Goal: Navigation & Orientation: Understand site structure

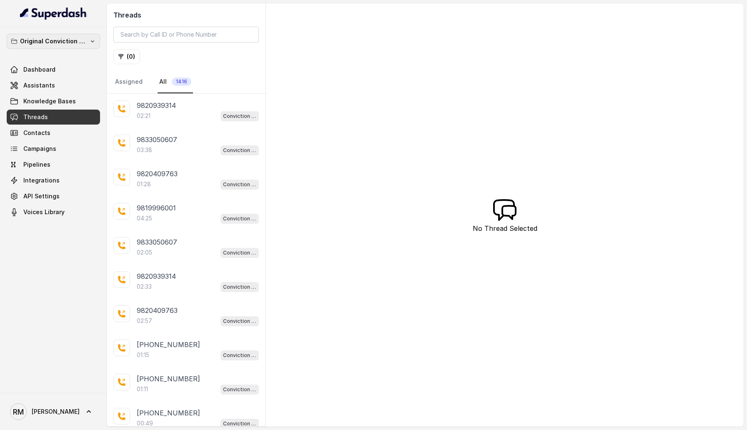
click at [69, 43] on p "Original Conviction Workspace" at bounding box center [53, 41] width 67 height 10
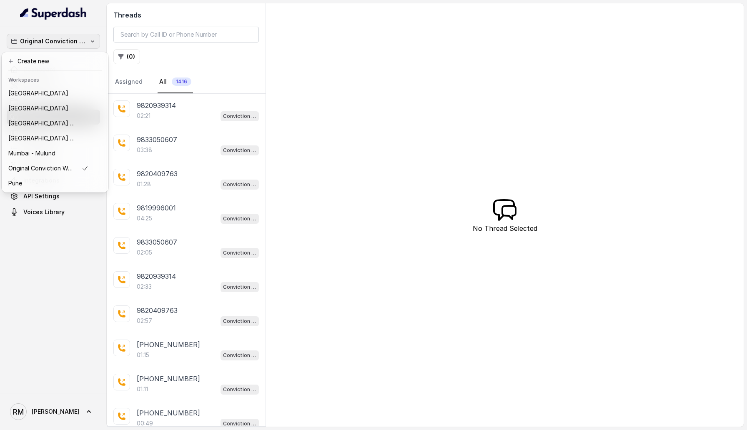
click at [56, 357] on div "Original Conviction Workspace Dashboard Assistants Knowledge Bases Threads Cont…" at bounding box center [53, 210] width 107 height 366
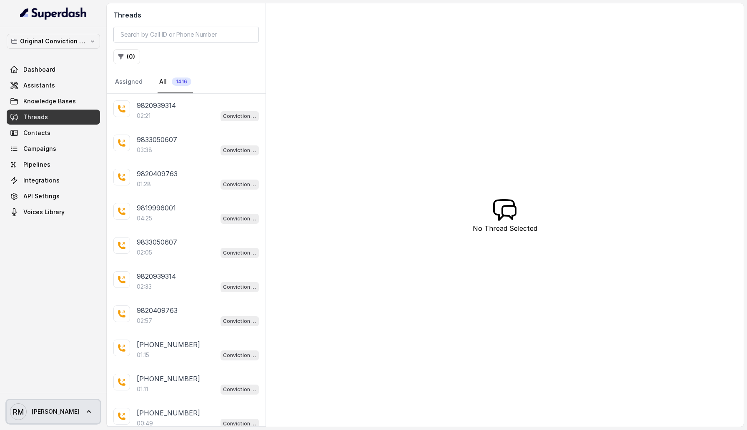
click at [50, 414] on span "[PERSON_NAME]" at bounding box center [56, 412] width 48 height 8
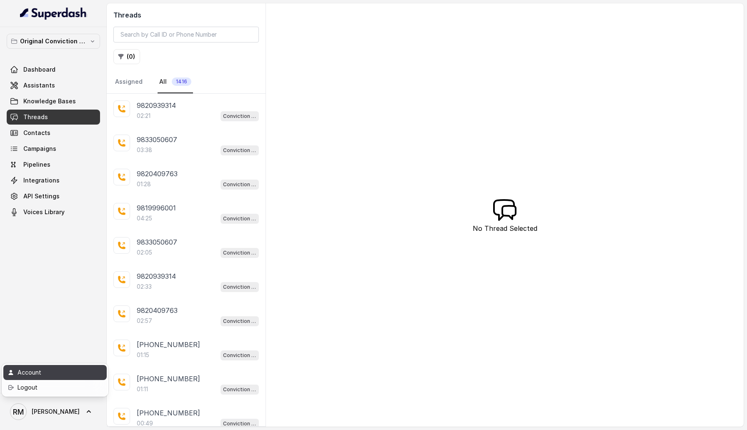
click at [65, 377] on div "Account" at bounding box center [53, 373] width 71 height 10
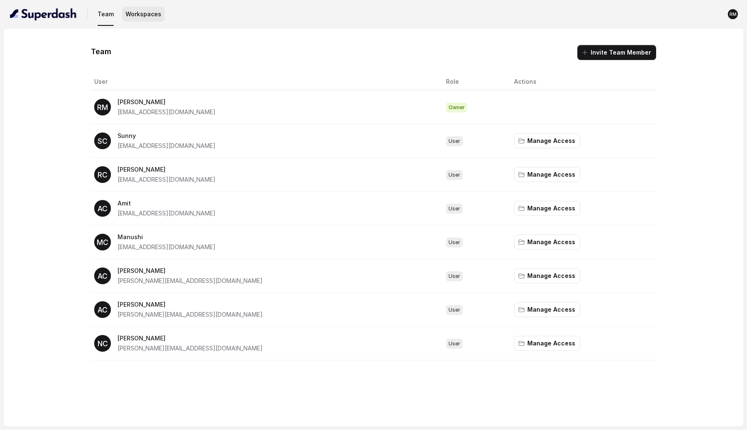
click at [146, 14] on button "Workspaces" at bounding box center [143, 14] width 43 height 15
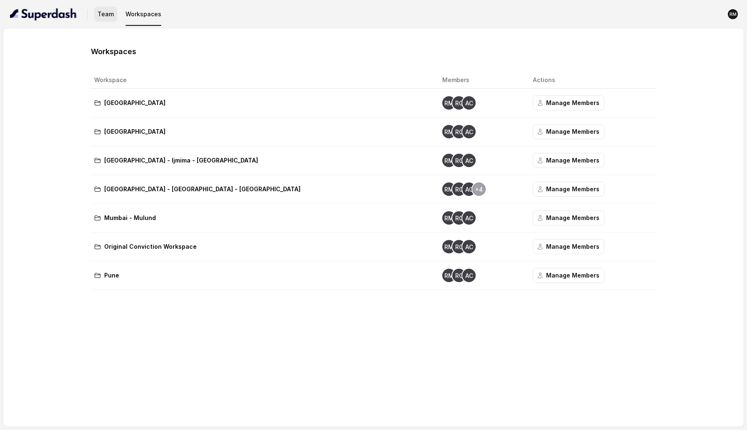
click at [98, 20] on button "Team" at bounding box center [105, 14] width 23 height 15
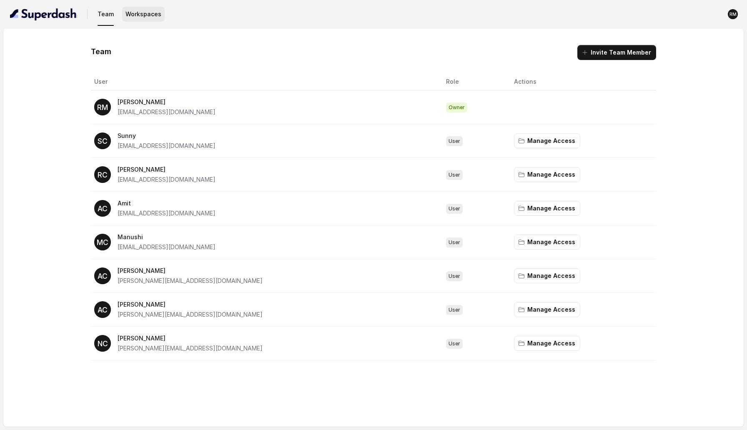
click at [141, 15] on button "Workspaces" at bounding box center [143, 14] width 43 height 15
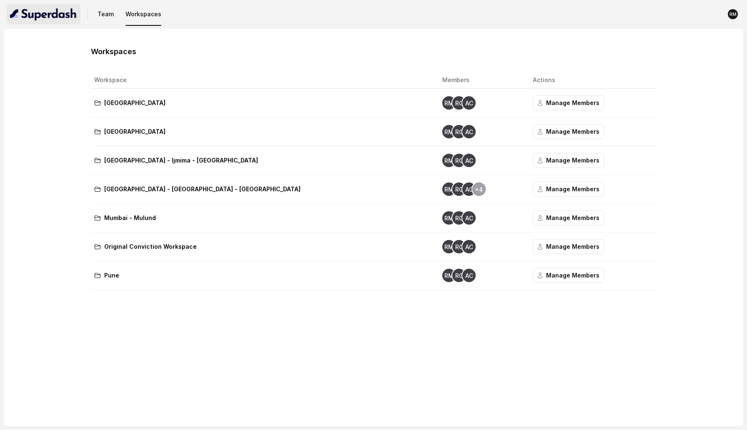
click at [39, 17] on img "button" at bounding box center [43, 14] width 67 height 13
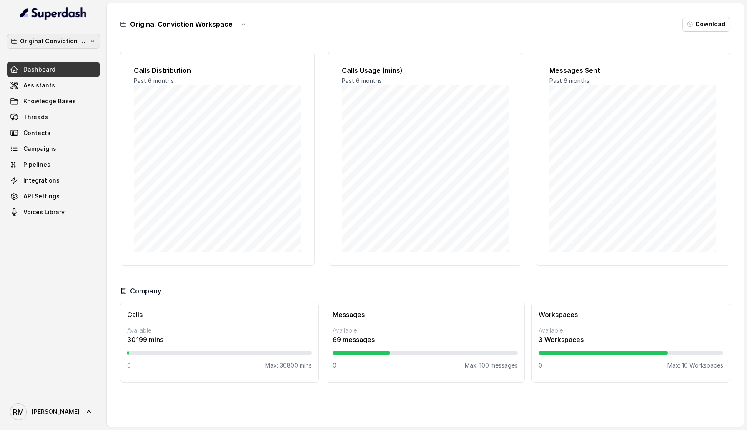
click at [49, 45] on p "Original Conviction Workspace" at bounding box center [53, 41] width 67 height 10
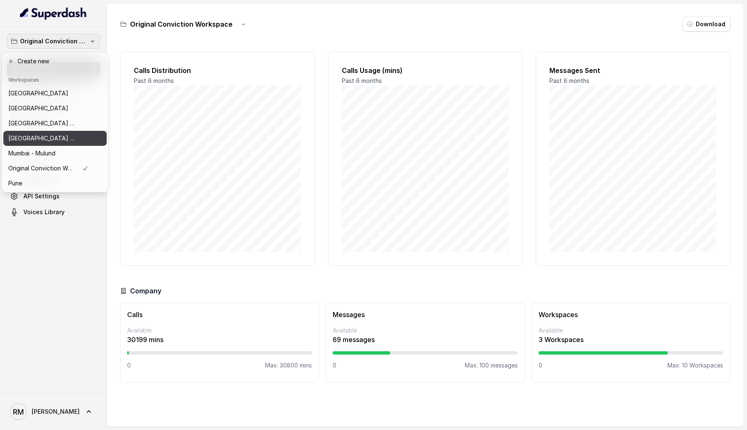
click at [86, 137] on div "[GEOGRAPHIC_DATA] - [GEOGRAPHIC_DATA] - [GEOGRAPHIC_DATA]" at bounding box center [48, 138] width 80 height 10
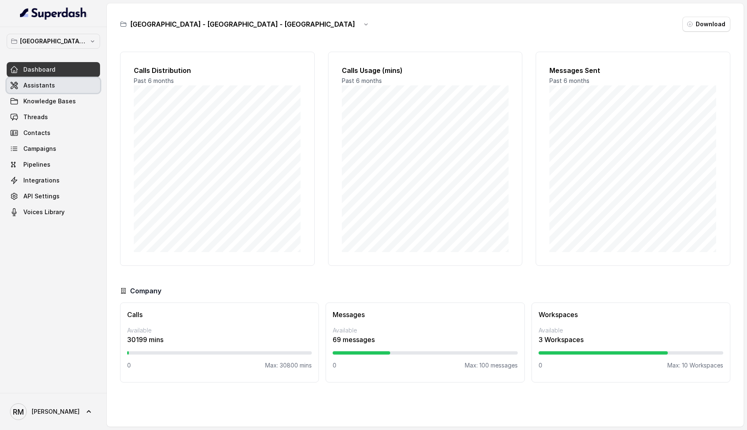
click at [75, 81] on link "Assistants" at bounding box center [53, 85] width 93 height 15
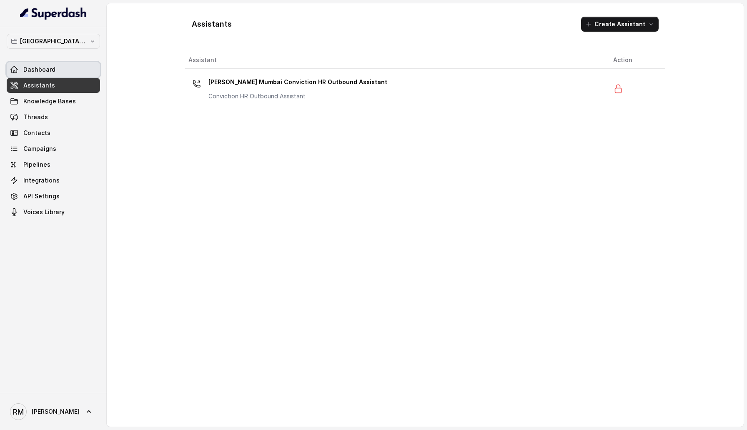
click at [50, 68] on span "Dashboard" at bounding box center [39, 69] width 32 height 8
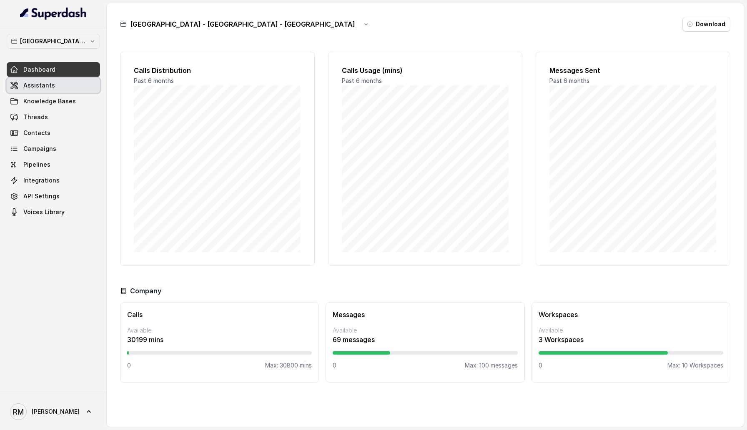
click at [74, 86] on link "Assistants" at bounding box center [53, 85] width 93 height 15
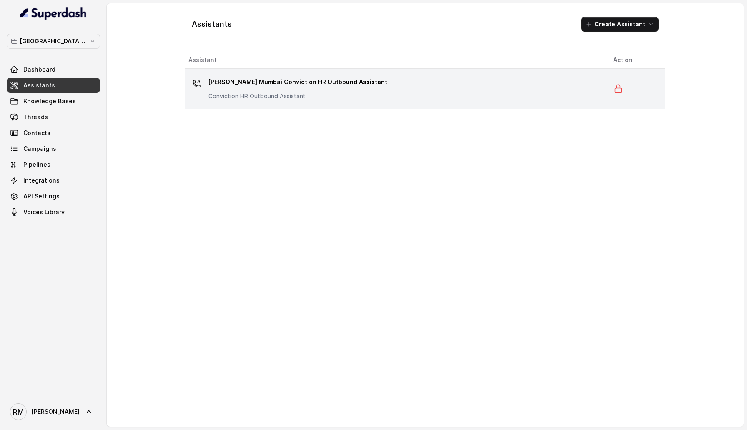
click at [270, 94] on p "Conviction HR Outbound Assistant" at bounding box center [291, 96] width 167 height 8
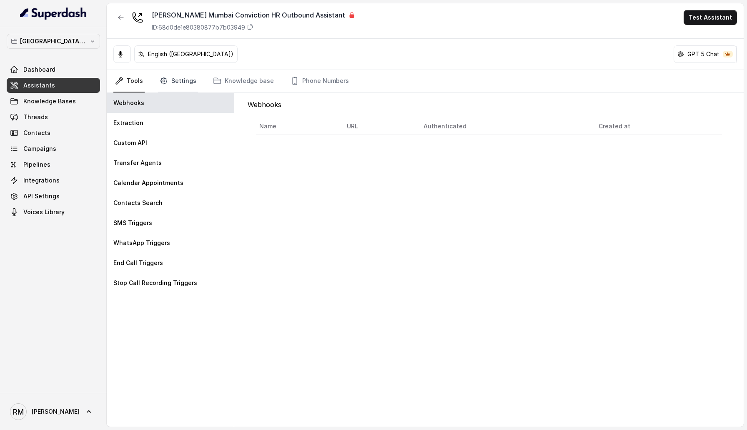
click at [165, 84] on icon "Tabs" at bounding box center [164, 81] width 8 height 8
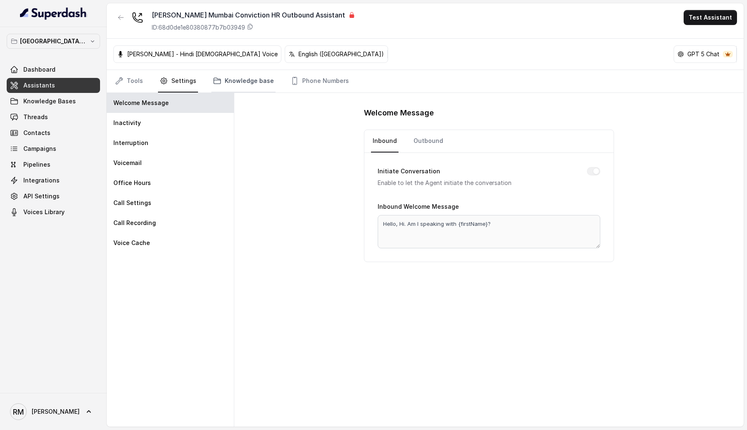
click at [247, 84] on link "Knowledge base" at bounding box center [243, 81] width 64 height 23
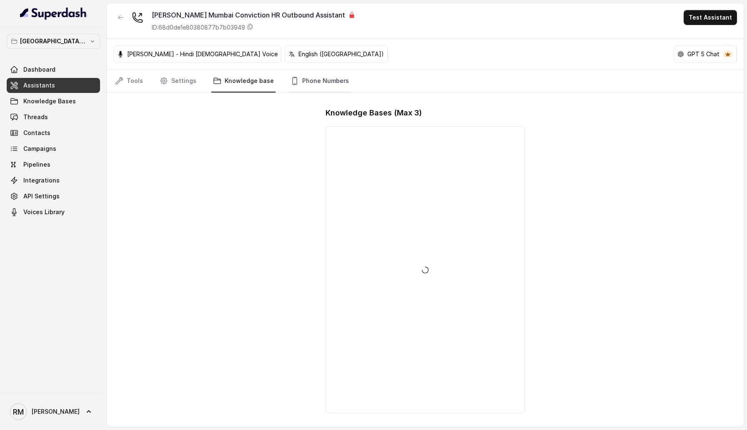
click at [315, 84] on link "Phone Numbers" at bounding box center [320, 81] width 62 height 23
click at [110, 84] on div "Tools Settings Knowledge base Phone Numbers" at bounding box center [425, 81] width 637 height 23
click at [88, 98] on link "Knowledge Bases" at bounding box center [53, 101] width 93 height 15
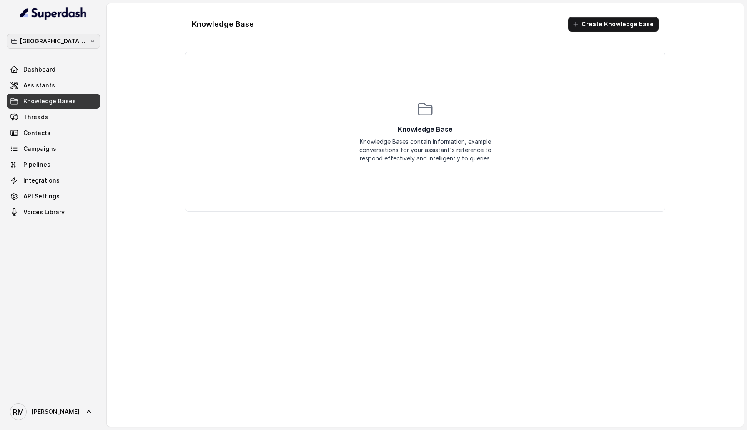
click at [72, 38] on p "[GEOGRAPHIC_DATA] - [GEOGRAPHIC_DATA] - [GEOGRAPHIC_DATA]" at bounding box center [53, 41] width 67 height 10
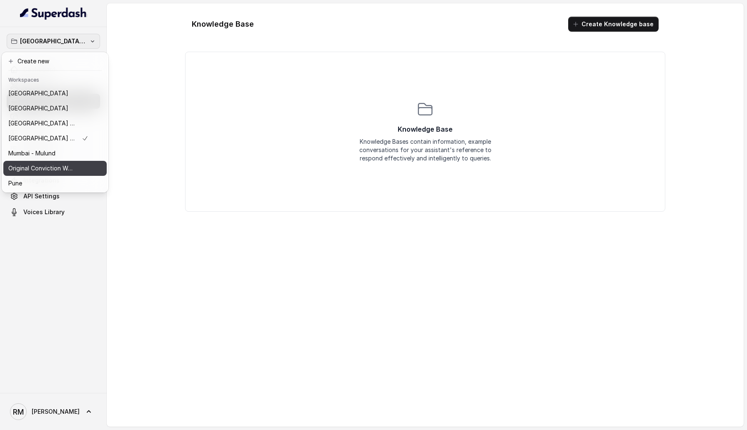
click at [72, 165] on p "Original Conviction Workspace" at bounding box center [41, 168] width 67 height 10
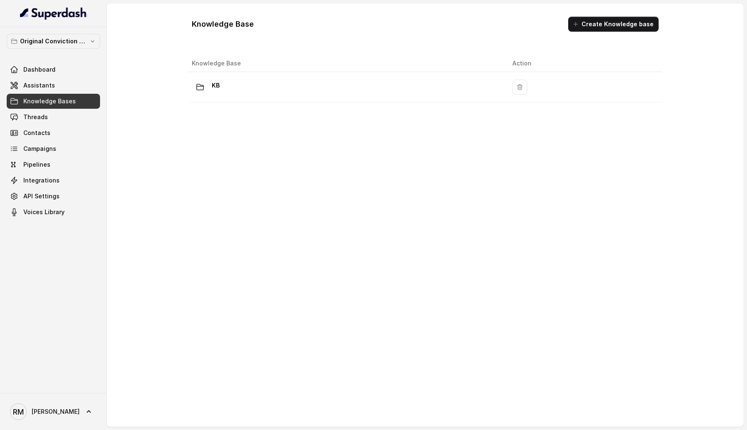
click at [260, 71] on th "Knowledge Base" at bounding box center [346, 63] width 317 height 17
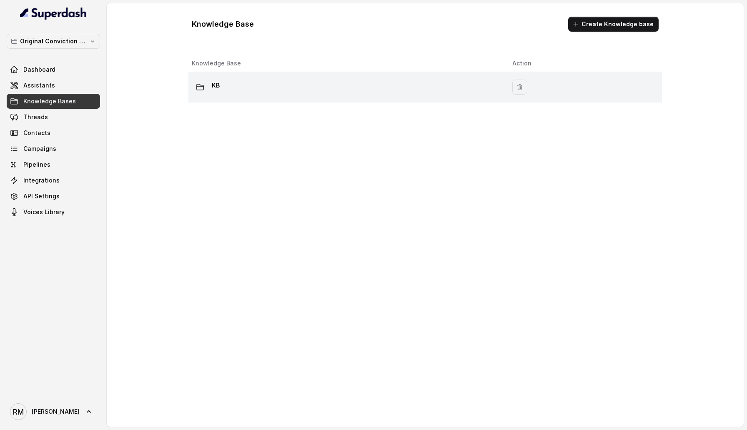
click at [260, 92] on div "KB" at bounding box center [345, 87] width 307 height 17
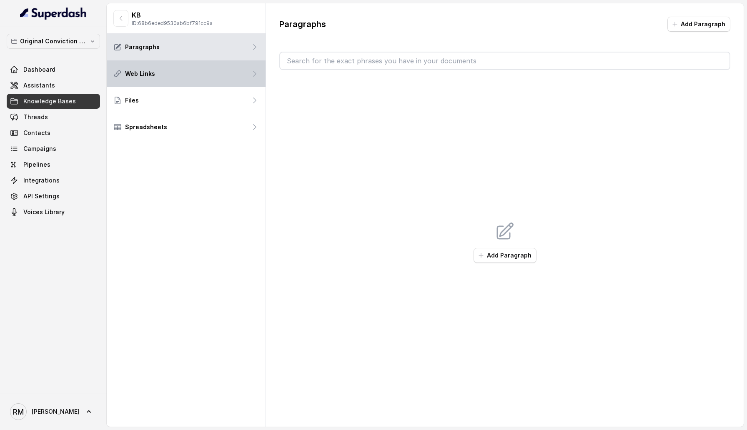
click at [213, 71] on div "Web Links" at bounding box center [186, 73] width 159 height 27
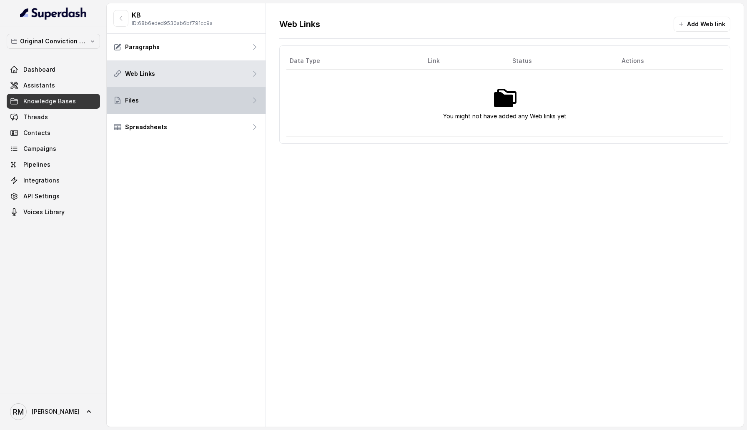
click at [211, 104] on div "Files" at bounding box center [186, 100] width 159 height 27
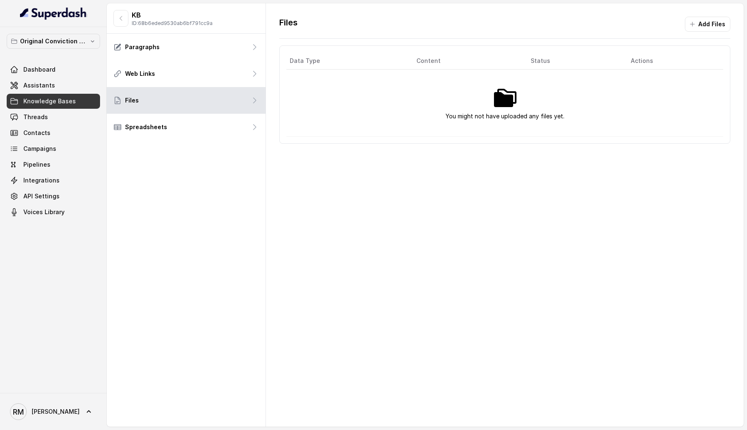
click at [209, 143] on div "KB ID: 68b6eded9530ab6bf791cc9a Paragraphs Web Links Files Spreadsheets" at bounding box center [186, 215] width 159 height 424
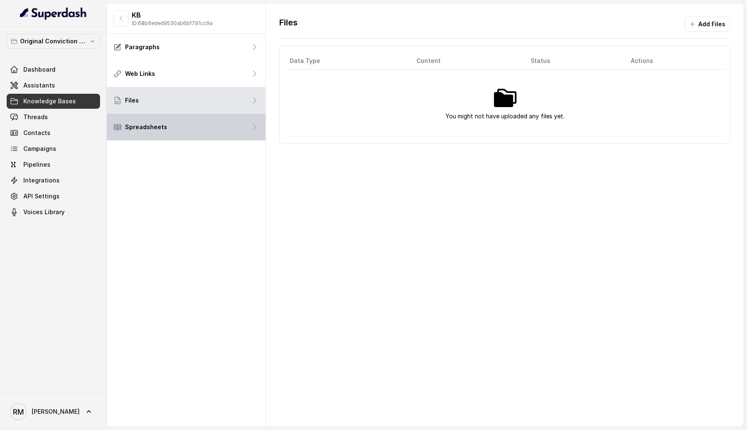
click at [207, 132] on div "Spreadsheets" at bounding box center [186, 127] width 159 height 27
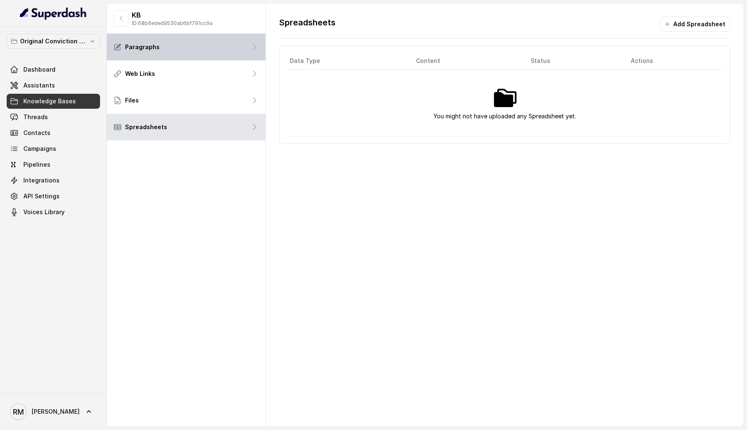
click at [201, 54] on div "Paragraphs" at bounding box center [186, 47] width 159 height 27
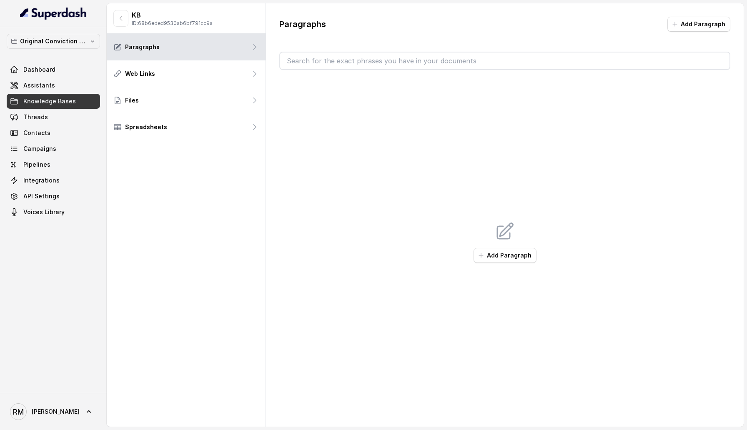
click at [60, 49] on div "Original Conviction Workspace Dashboard Assistants Knowledge Bases Threads Cont…" at bounding box center [53, 127] width 93 height 186
click at [60, 44] on p "Original Conviction Workspace" at bounding box center [53, 41] width 67 height 10
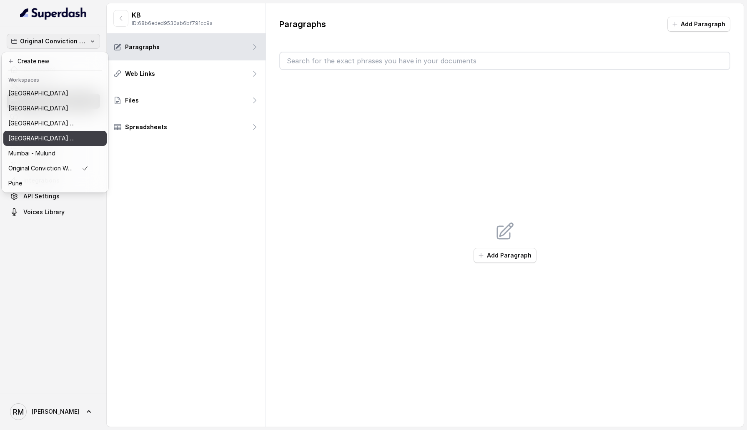
click at [62, 136] on p "[GEOGRAPHIC_DATA] - [GEOGRAPHIC_DATA] - [GEOGRAPHIC_DATA]" at bounding box center [41, 138] width 67 height 10
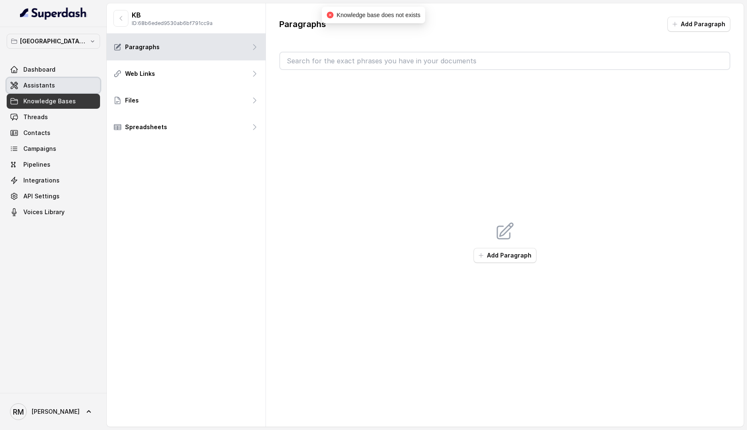
click at [57, 89] on link "Assistants" at bounding box center [53, 85] width 93 height 15
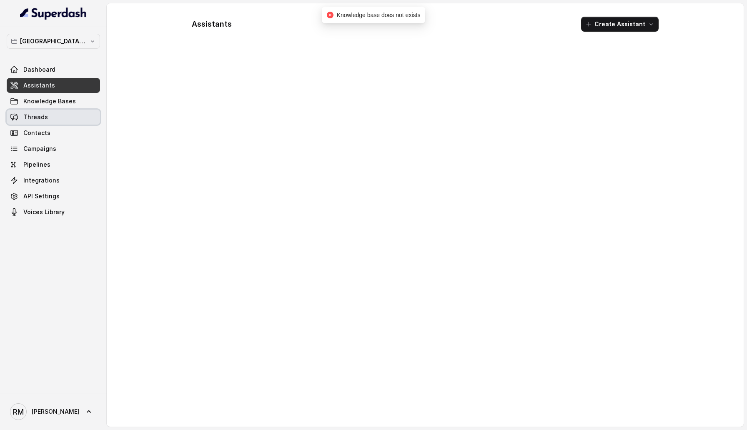
click at [55, 110] on link "Threads" at bounding box center [53, 117] width 93 height 15
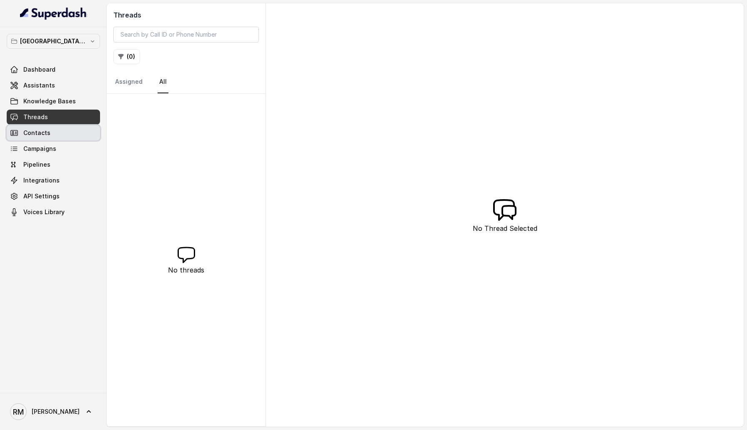
click at [55, 126] on link "Contacts" at bounding box center [53, 133] width 93 height 15
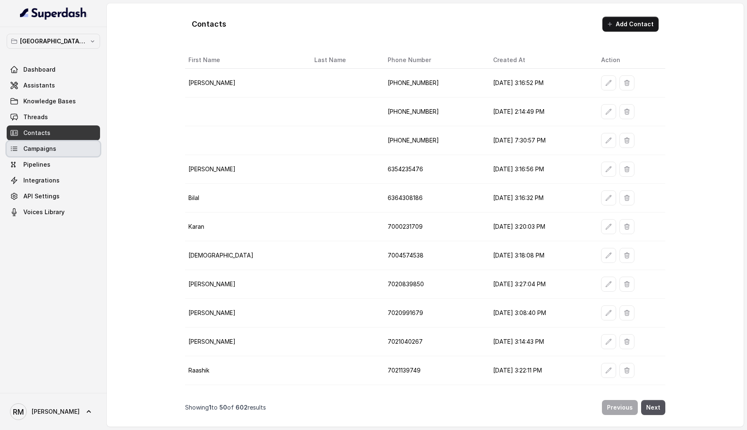
click at [55, 146] on link "Campaigns" at bounding box center [53, 148] width 93 height 15
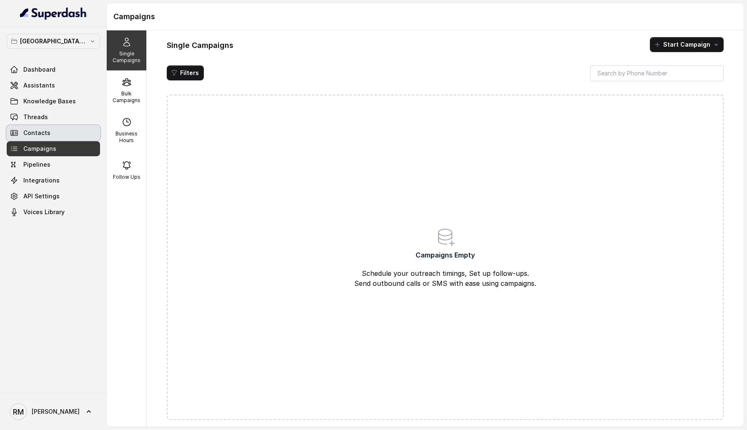
click at [55, 132] on link "Contacts" at bounding box center [53, 133] width 93 height 15
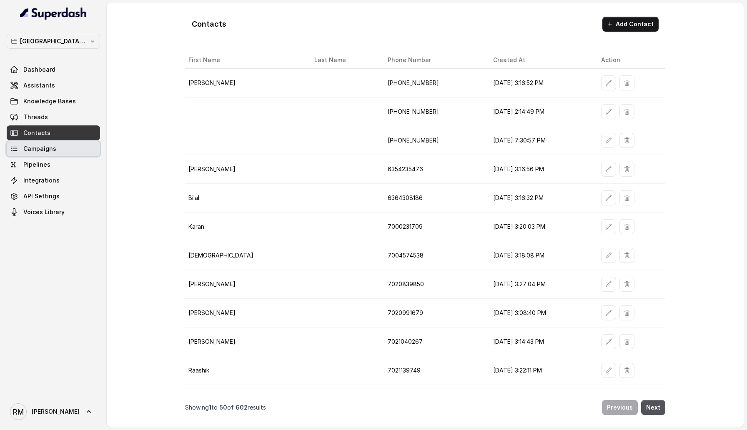
click at [38, 152] on span "Campaigns" at bounding box center [39, 149] width 33 height 8
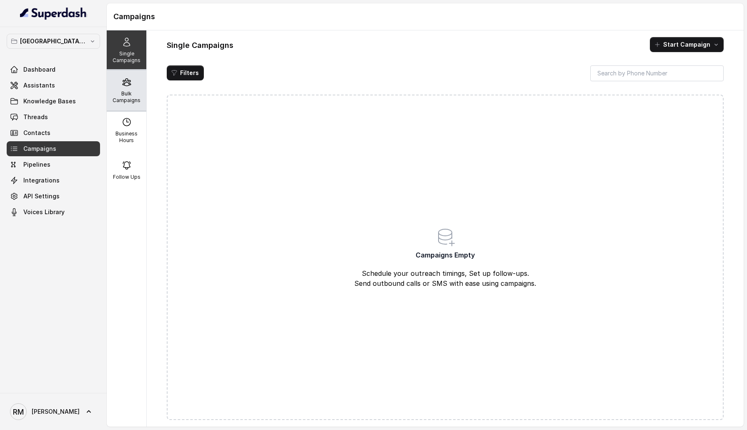
click at [112, 103] on p "Bulk Campaigns" at bounding box center [126, 96] width 33 height 13
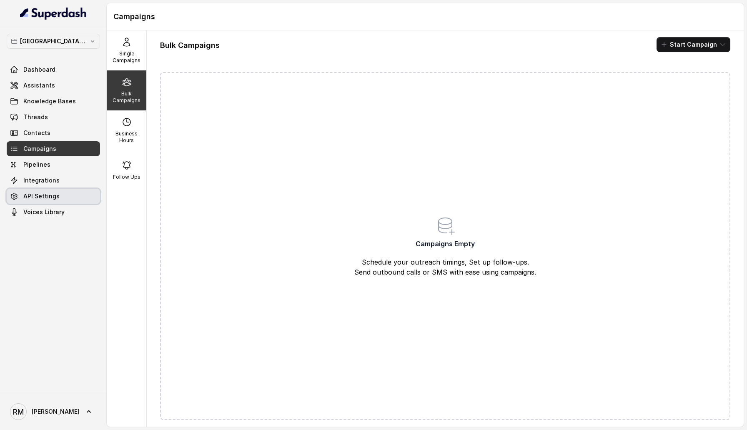
click at [63, 194] on link "API Settings" at bounding box center [53, 196] width 93 height 15
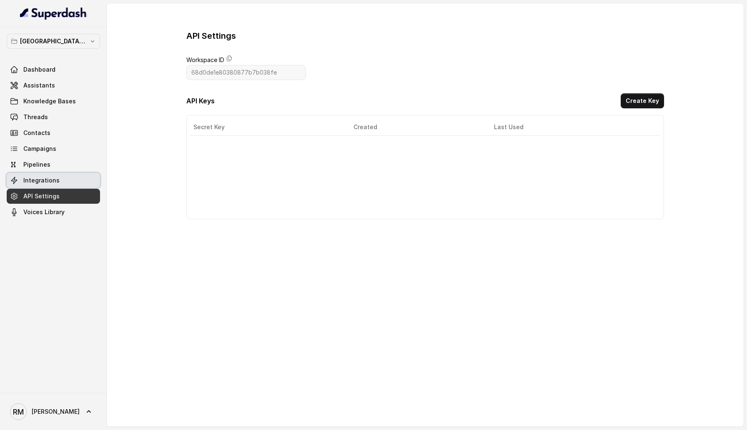
click at [63, 184] on link "Integrations" at bounding box center [53, 180] width 93 height 15
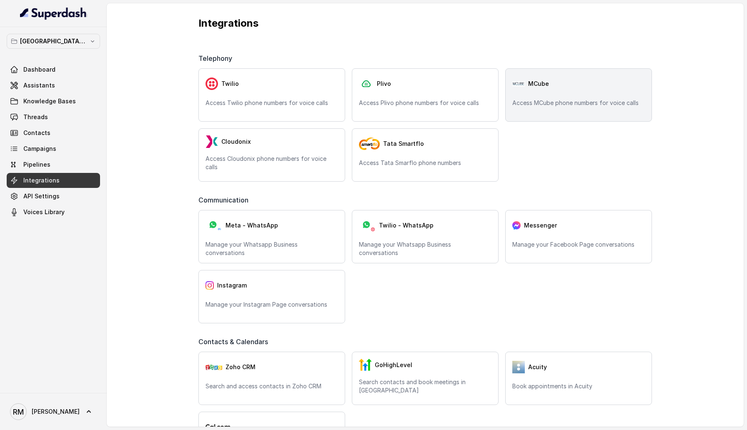
click at [565, 97] on div "MCube Access MCube phone numbers for voice calls" at bounding box center [578, 94] width 147 height 53
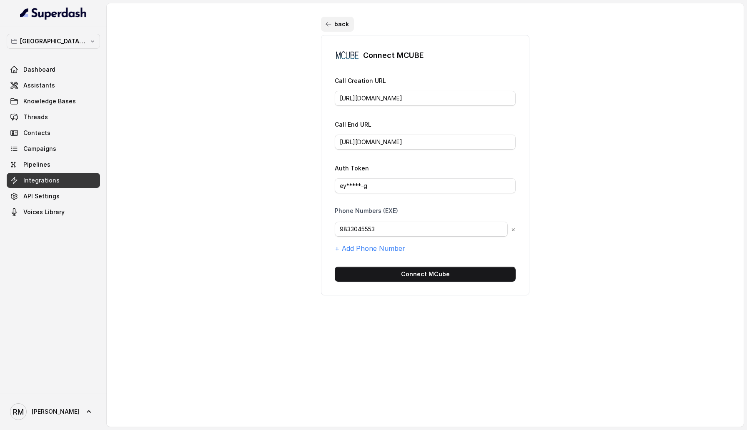
click at [338, 27] on button "back" at bounding box center [337, 24] width 33 height 15
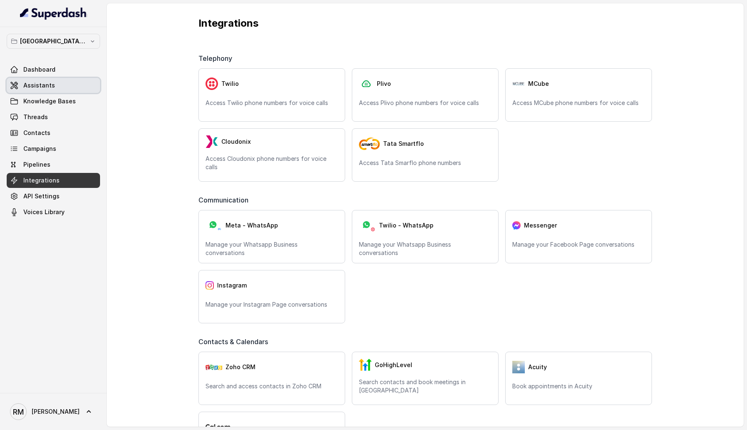
click at [65, 84] on link "Assistants" at bounding box center [53, 85] width 93 height 15
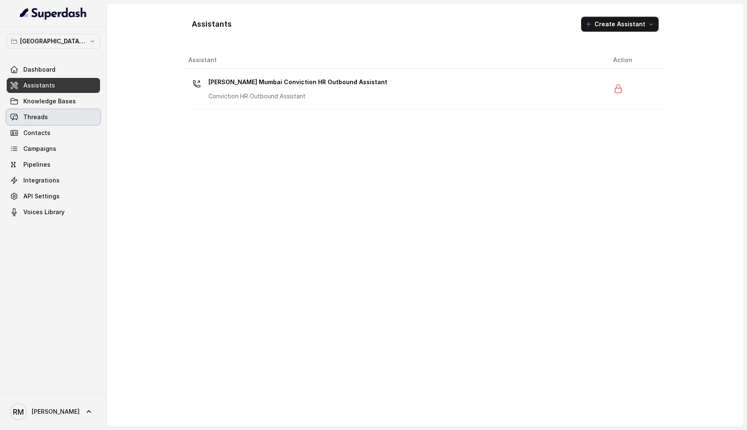
click at [55, 120] on link "Threads" at bounding box center [53, 117] width 93 height 15
